Goal: Information Seeking & Learning: Learn about a topic

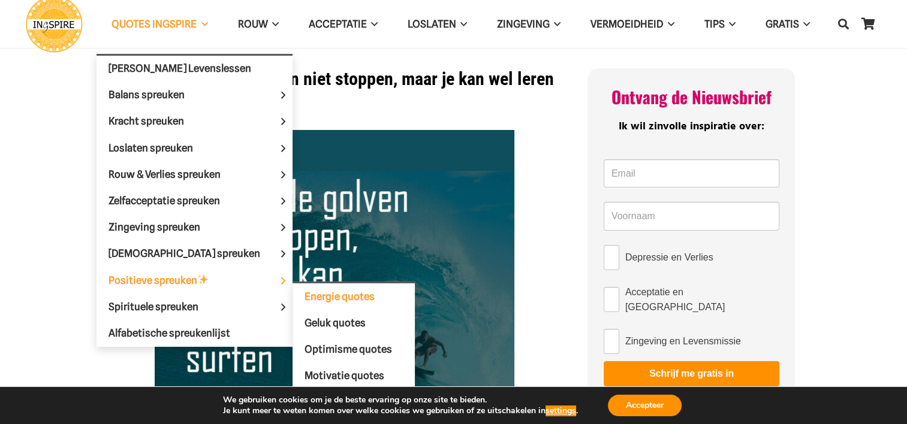
click at [305, 291] on span "Energie quotes" at bounding box center [340, 297] width 70 height 12
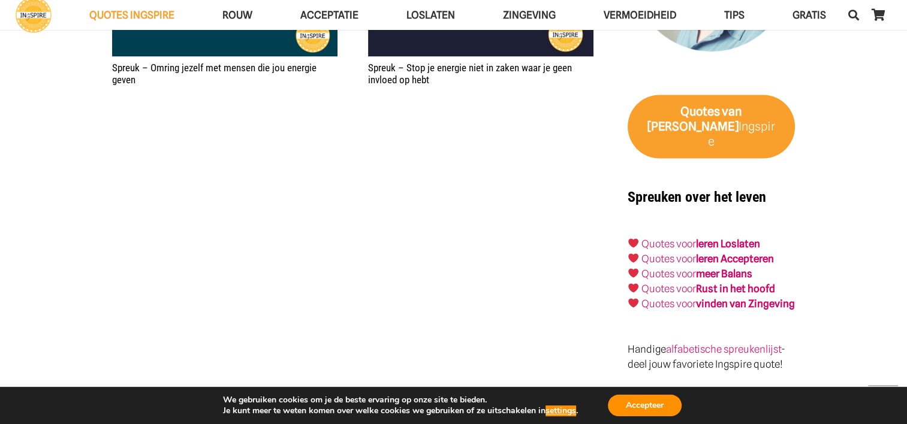
scroll to position [1918, 0]
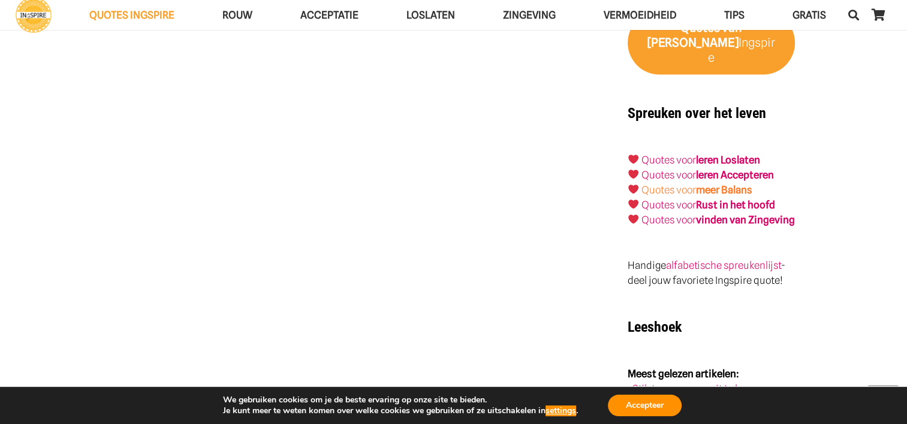
click at [707, 184] on strong "meer Balans" at bounding box center [724, 190] width 56 height 12
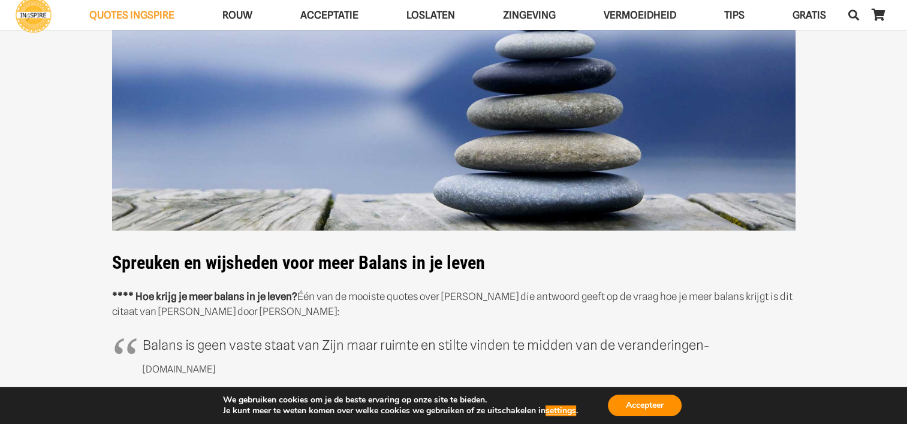
scroll to position [60, 0]
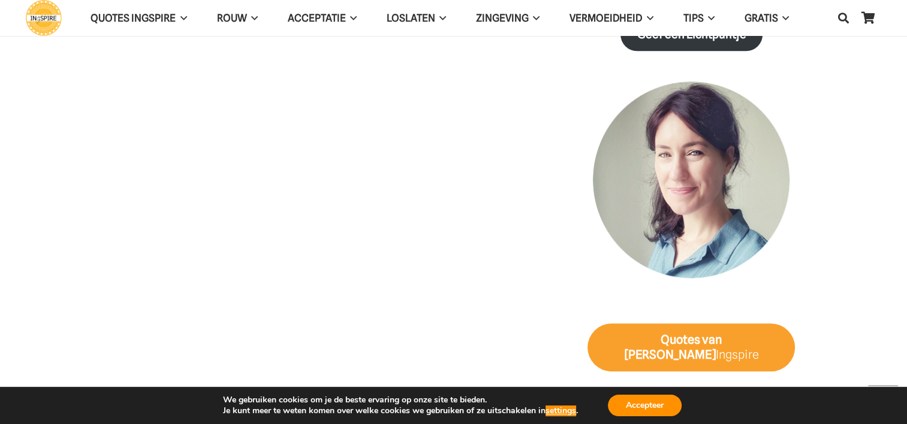
scroll to position [959, 0]
